Goal: Information Seeking & Learning: Learn about a topic

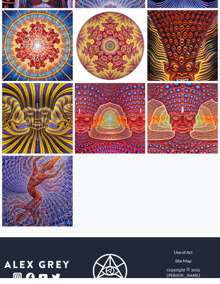
scroll to position [281, 0]
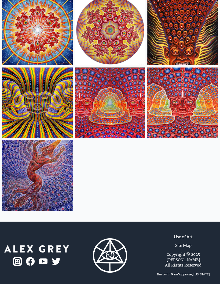
click at [193, 99] on img at bounding box center [182, 102] width 71 height 71
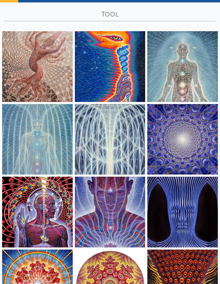
scroll to position [18, 0]
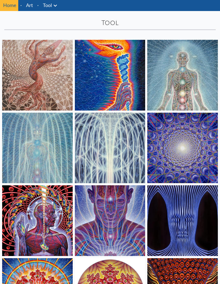
click at [19, 77] on img at bounding box center [37, 75] width 71 height 71
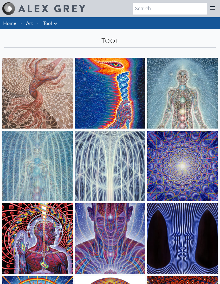
scroll to position [18, 0]
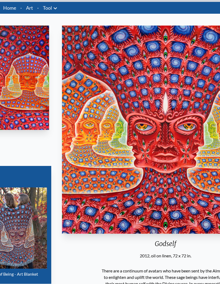
scroll to position [15, 0]
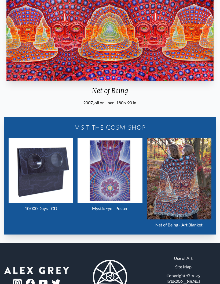
scroll to position [86, 0]
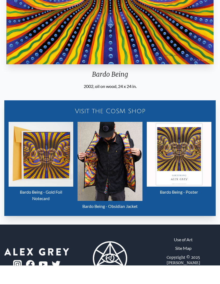
scroll to position [187, 0]
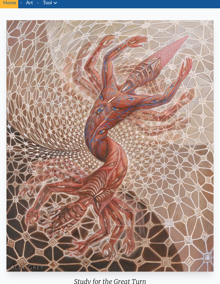
scroll to position [21, 0]
